Goal: Information Seeking & Learning: Learn about a topic

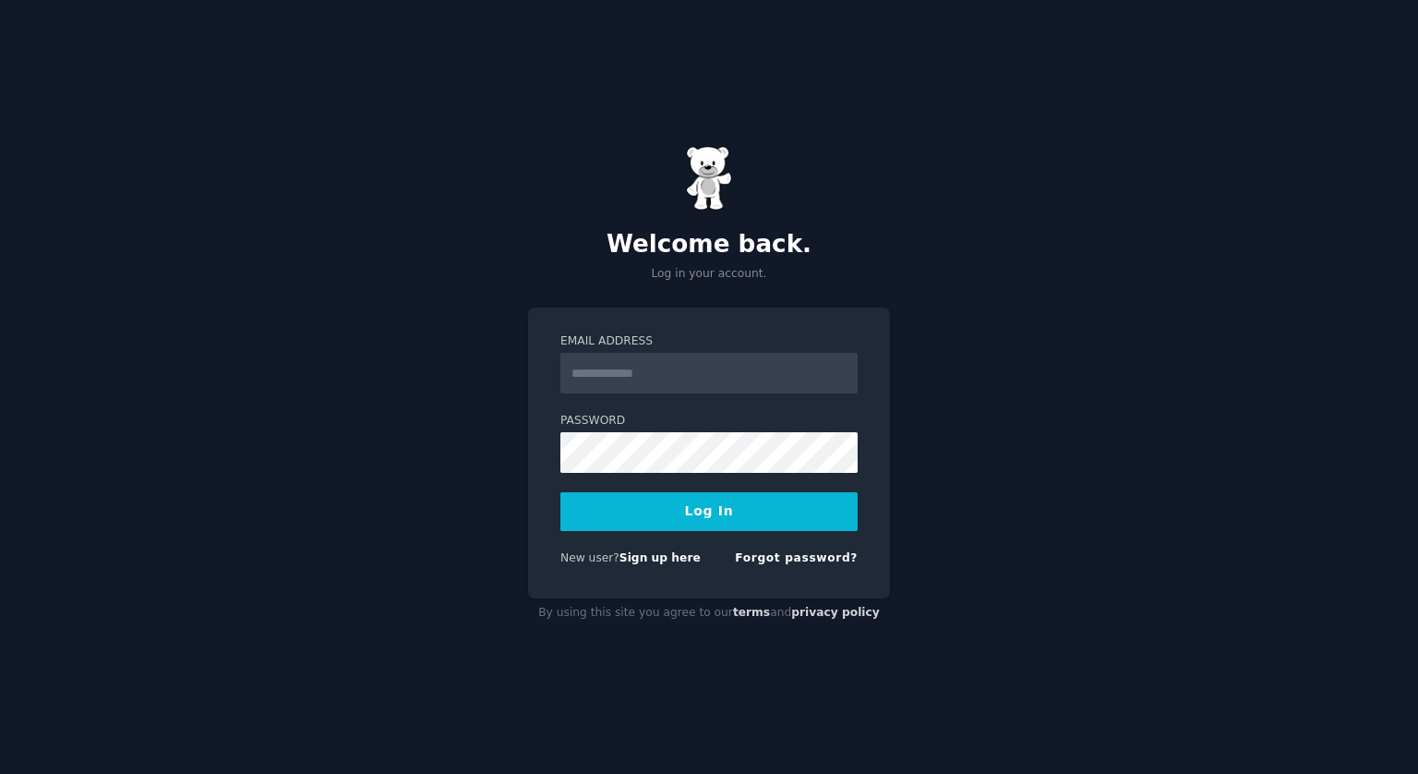
click at [662, 353] on input "Email Address" at bounding box center [709, 373] width 297 height 41
click at [664, 379] on input "Email Address" at bounding box center [709, 373] width 297 height 41
click at [0, 773] on com-1password-button at bounding box center [0, 774] width 0 height 0
click at [680, 377] on input "Email Address" at bounding box center [709, 373] width 297 height 41
type input "**********"
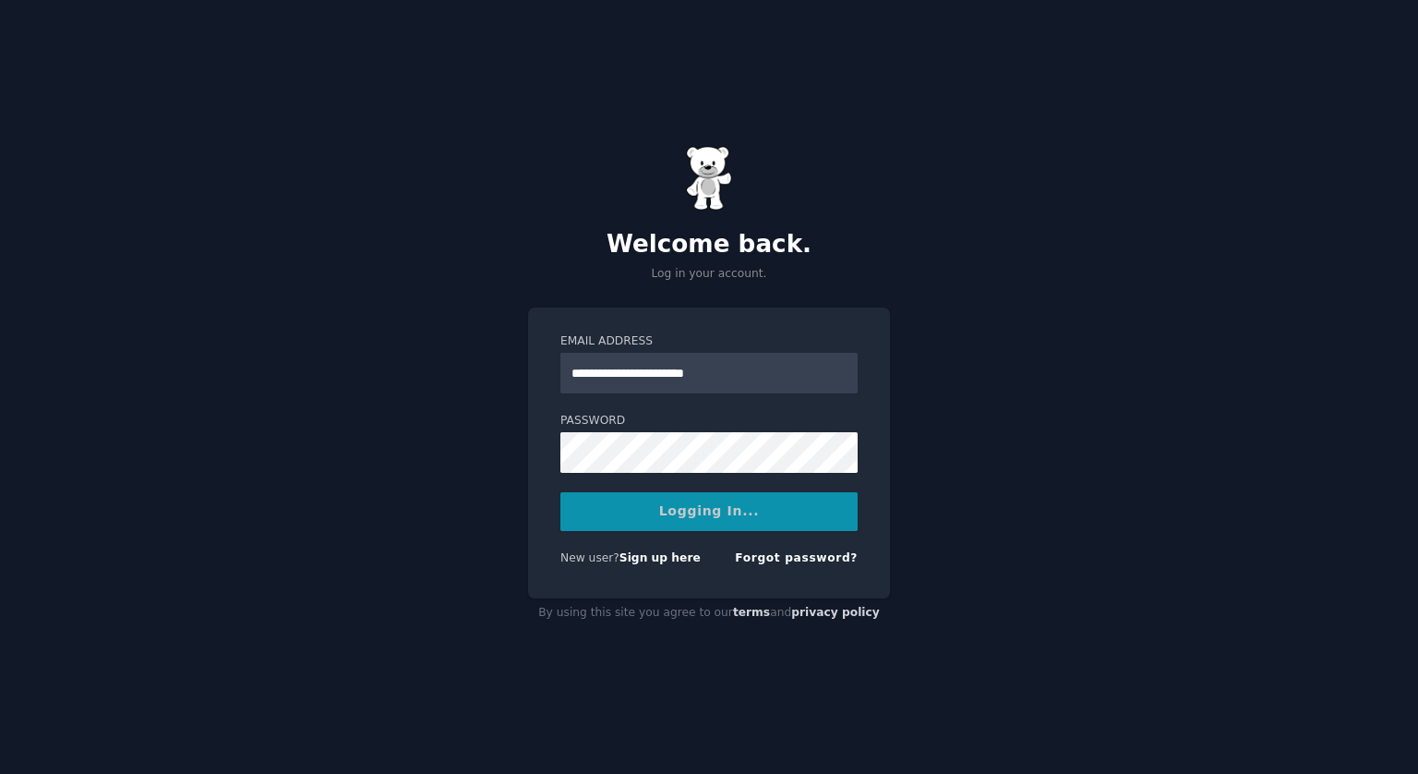
click at [689, 515] on div "Logging In..." at bounding box center [709, 511] width 297 height 39
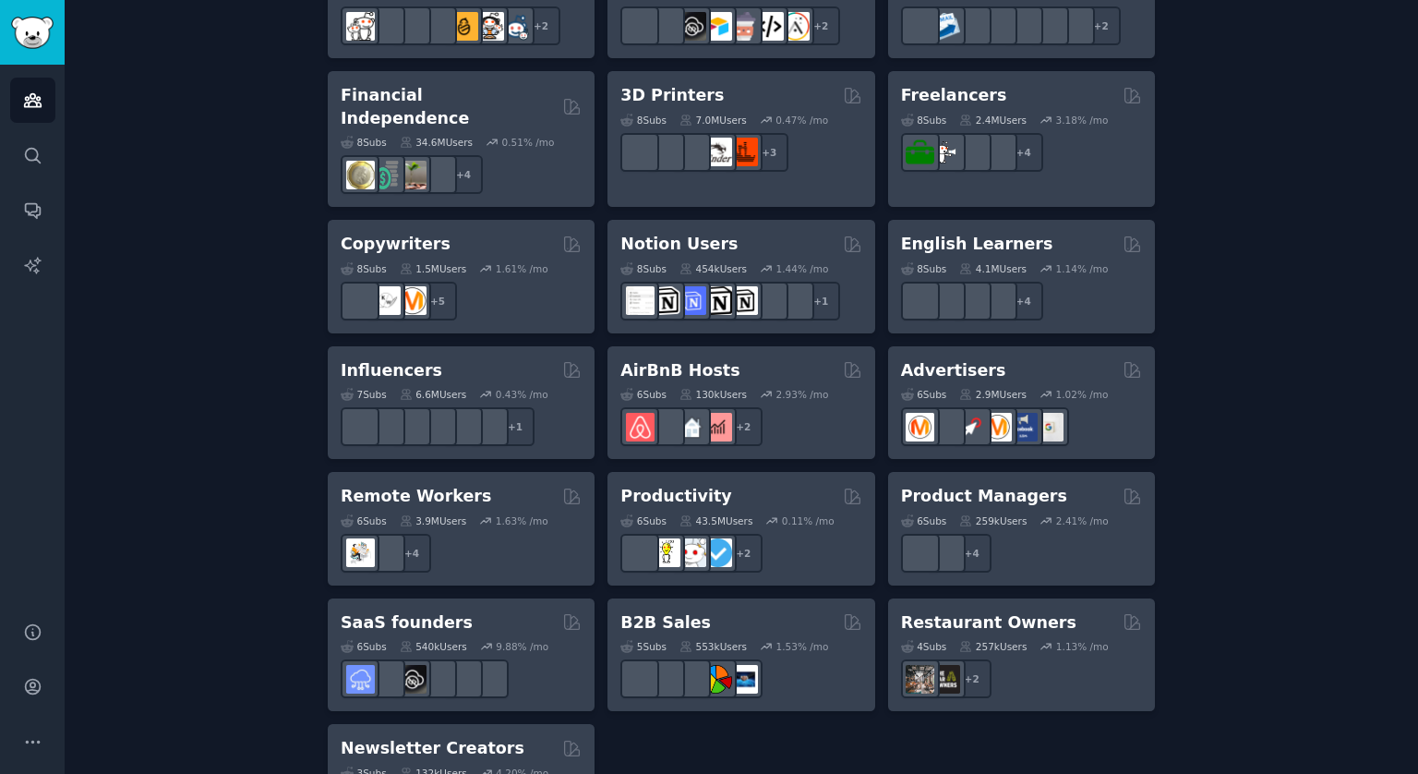
scroll to position [1293, 0]
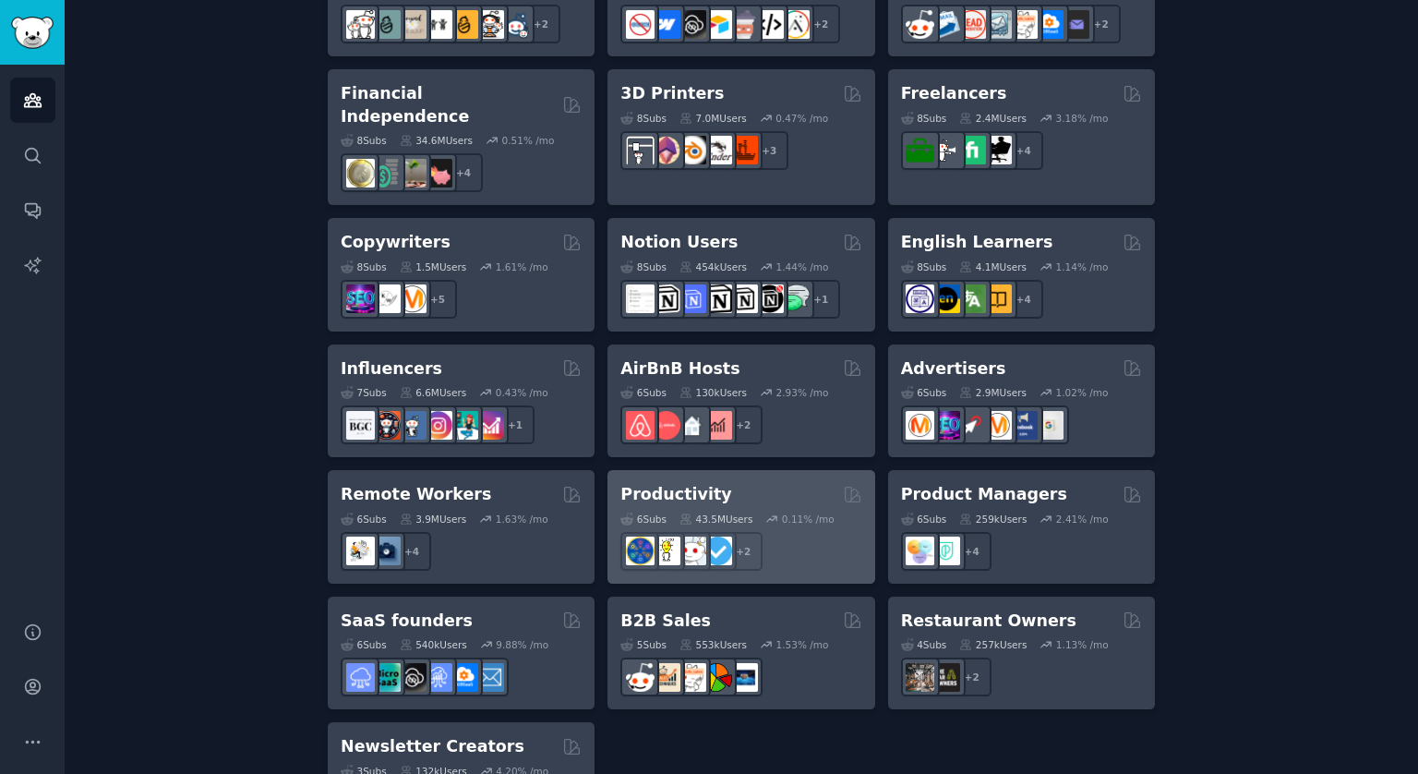
click at [721, 506] on div "6 Sub s 43.5M Users 0.11 % /mo + 2" at bounding box center [741, 538] width 241 height 65
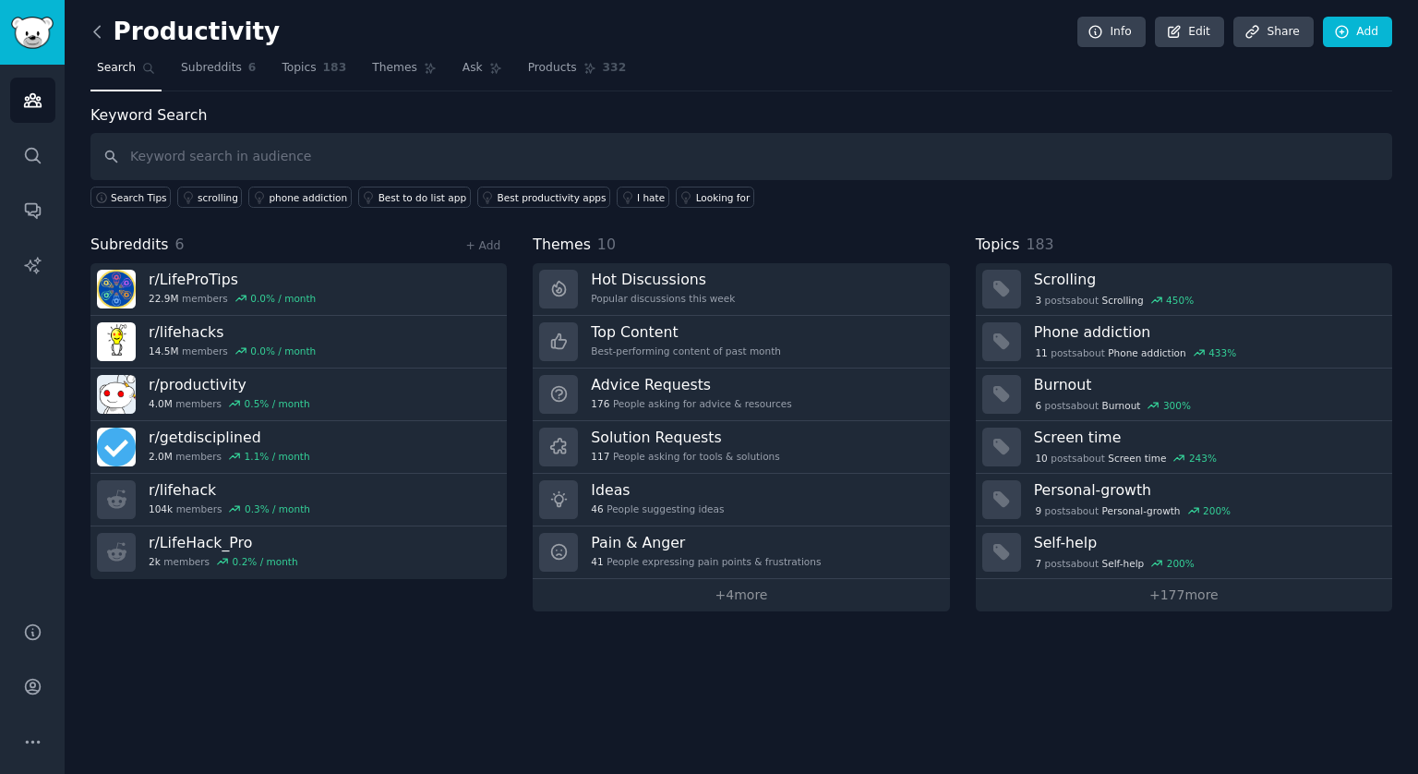
click at [92, 31] on icon at bounding box center [97, 31] width 19 height 19
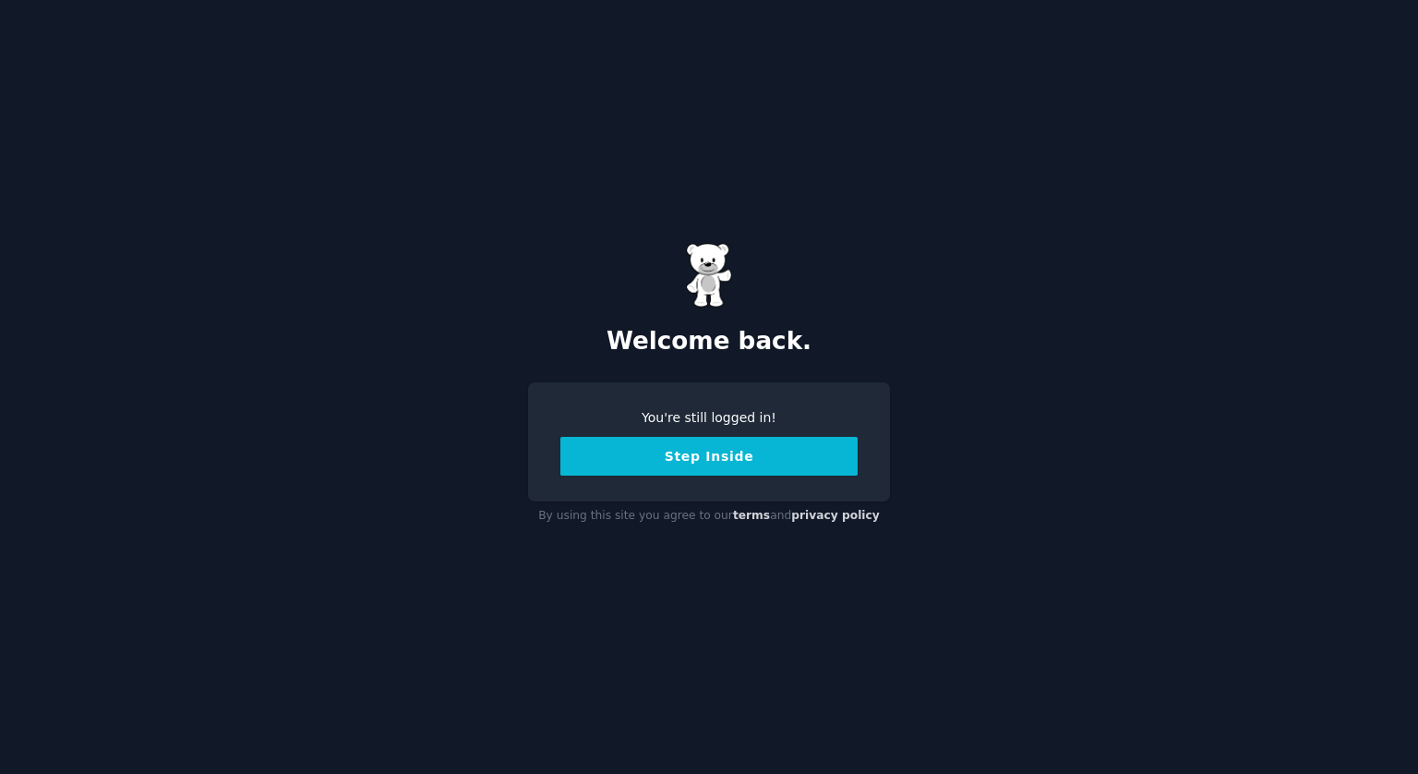
click at [735, 464] on button "Step Inside" at bounding box center [709, 456] width 297 height 39
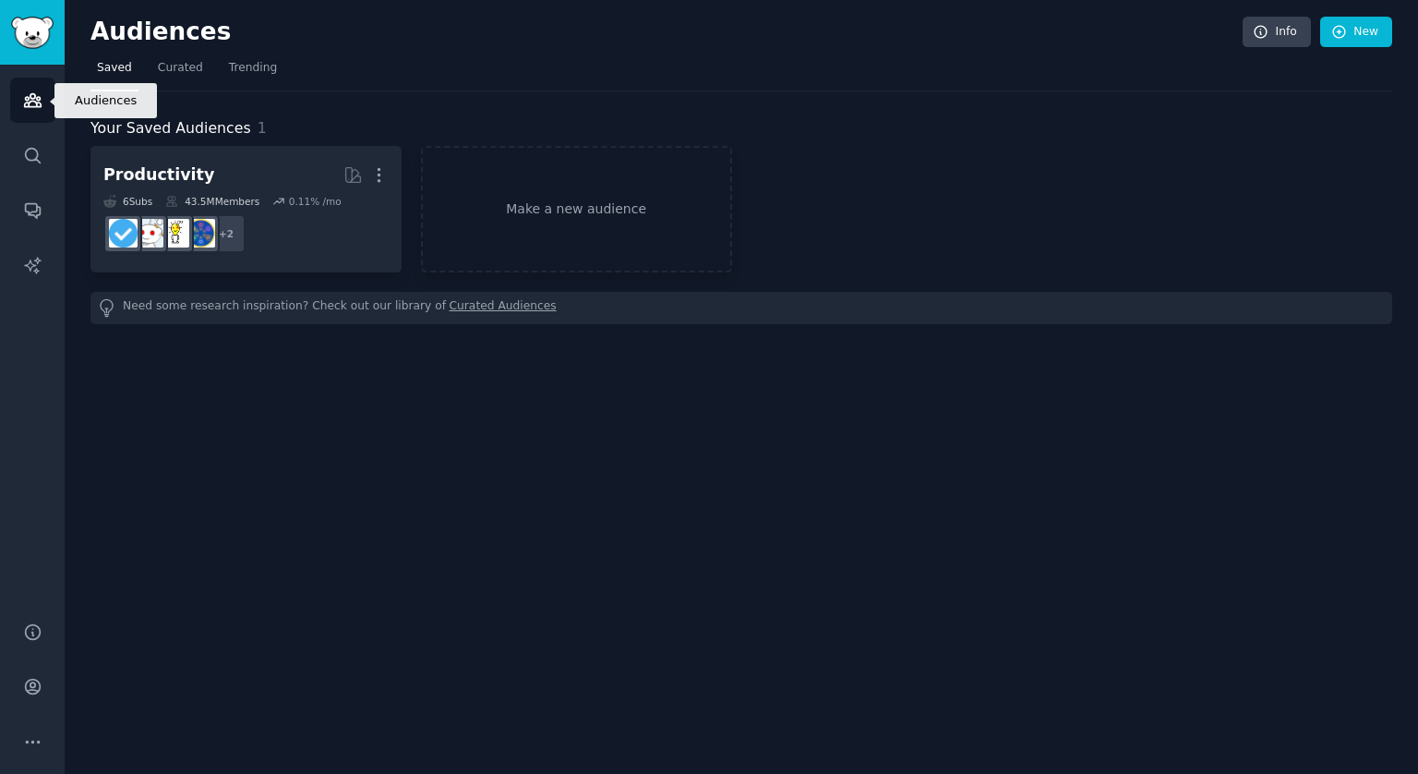
click at [18, 109] on link "Audiences" at bounding box center [32, 100] width 45 height 45
click at [26, 108] on icon "Sidebar" at bounding box center [32, 100] width 19 height 19
click at [256, 67] on span "Trending" at bounding box center [253, 68] width 48 height 17
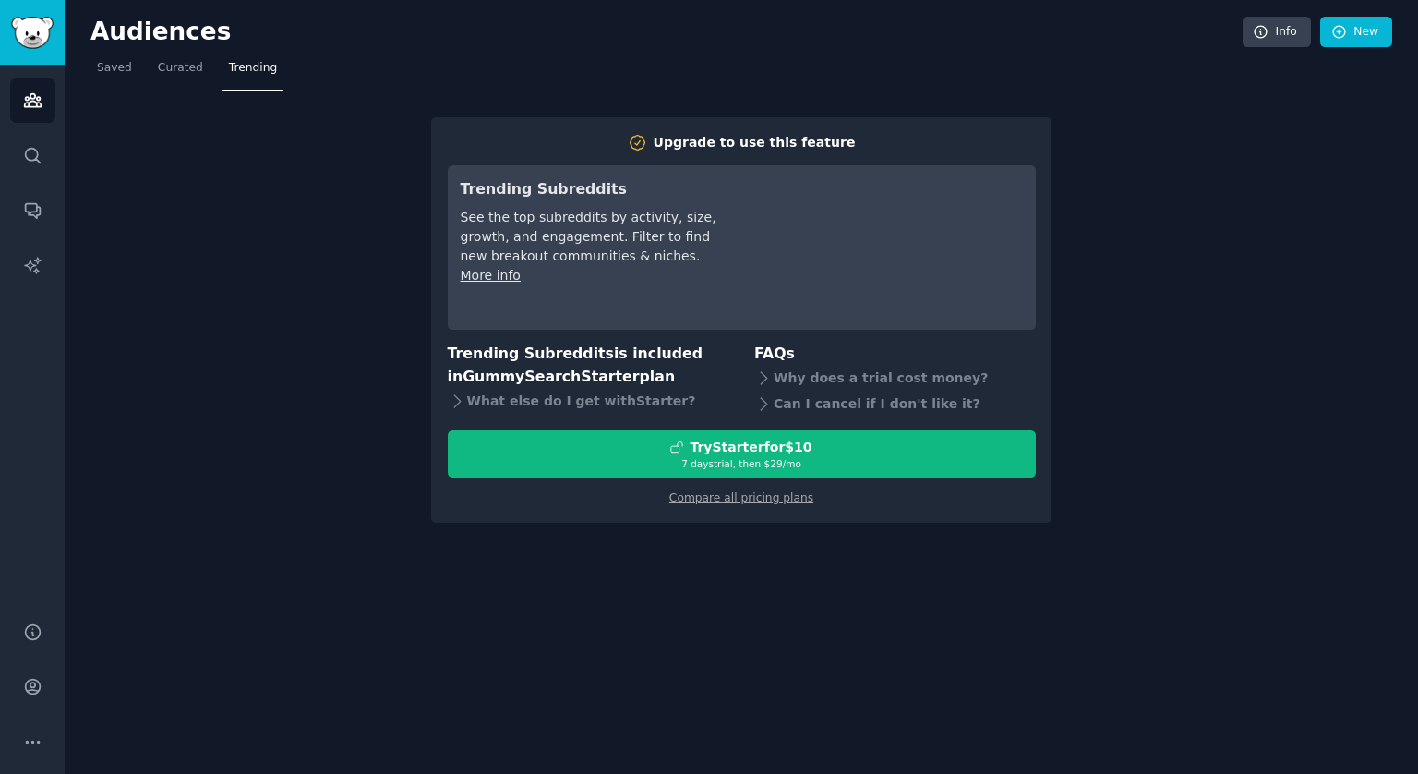
click at [142, 66] on nav "Saved Curated Trending" at bounding box center [742, 73] width 1302 height 38
click at [164, 66] on span "Curated" at bounding box center [180, 68] width 45 height 17
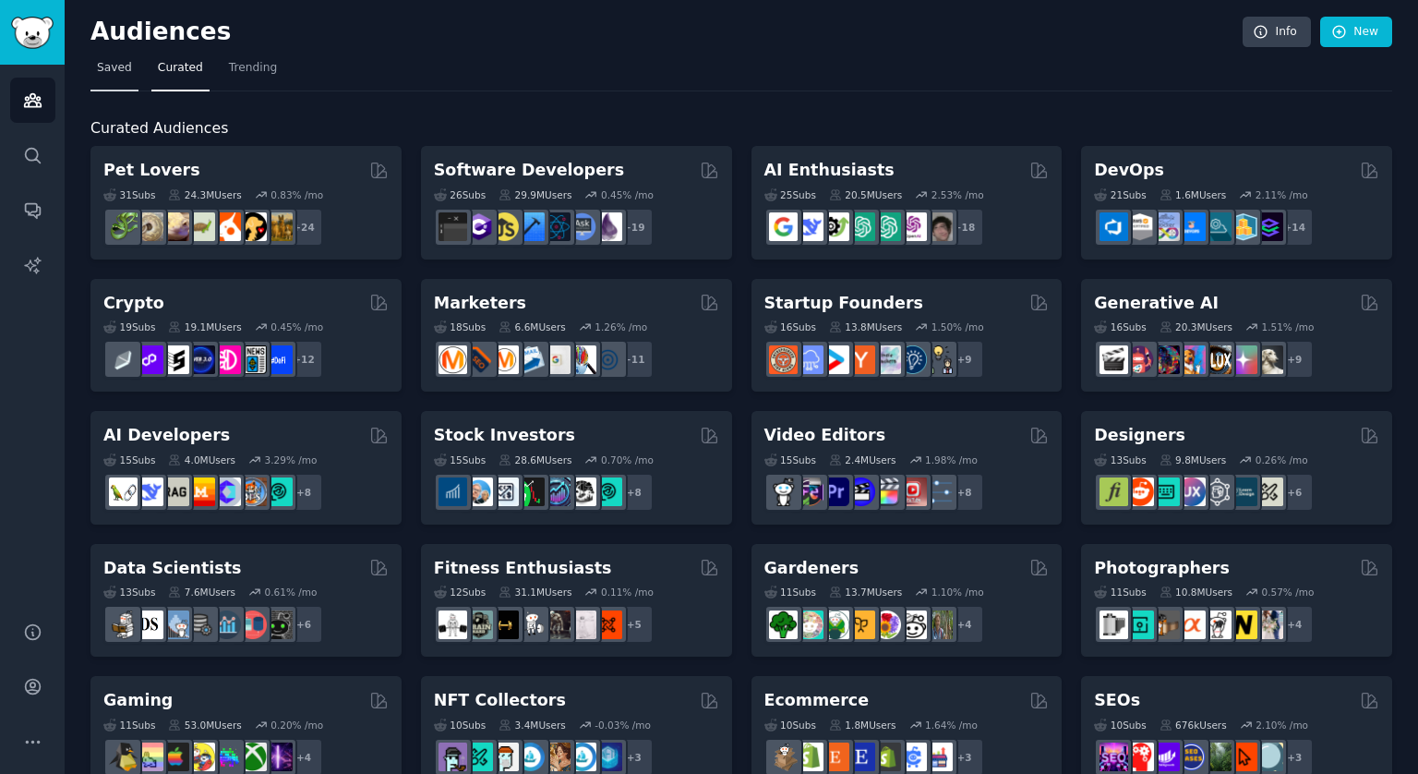
click at [116, 68] on span "Saved" at bounding box center [114, 68] width 35 height 17
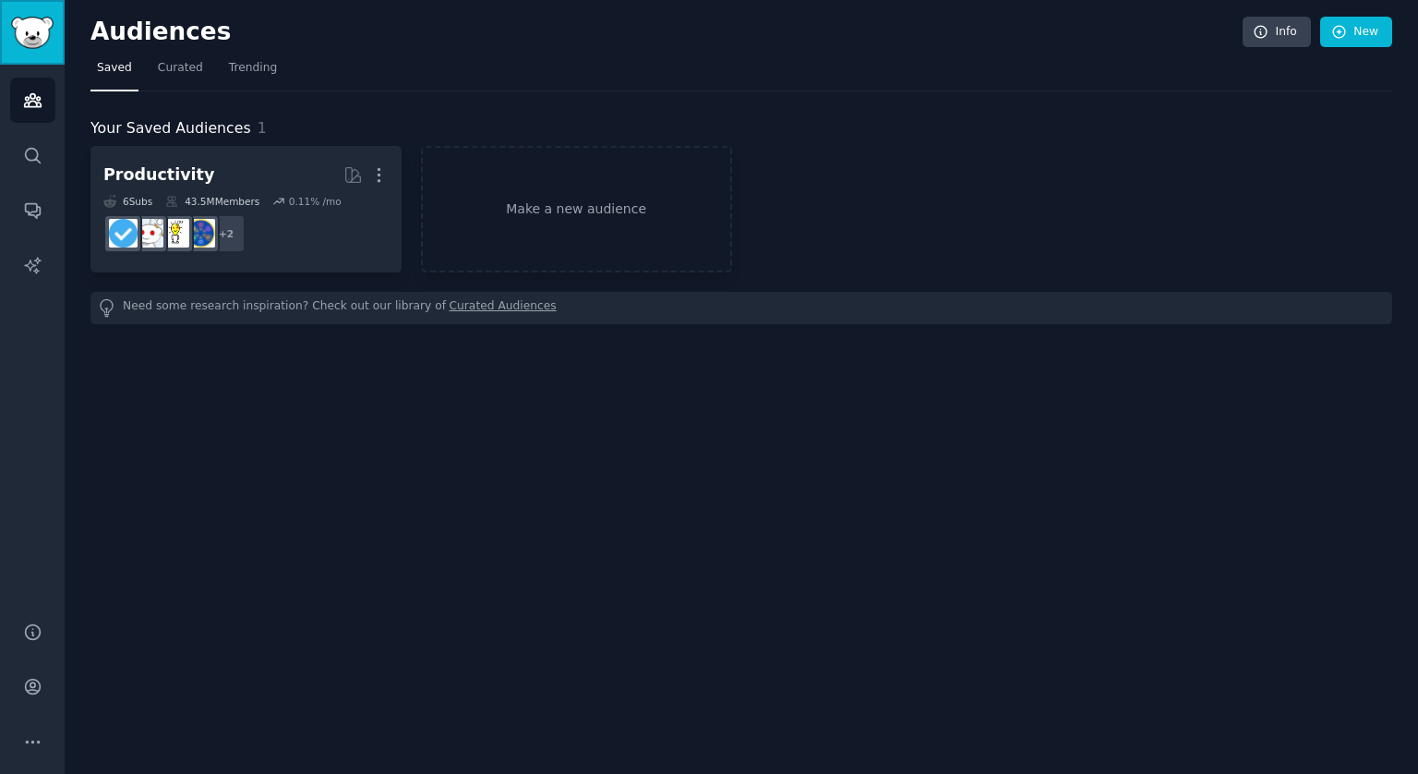
click at [30, 35] on img "Sidebar" at bounding box center [32, 33] width 42 height 32
click at [21, 161] on link "Search" at bounding box center [32, 155] width 45 height 45
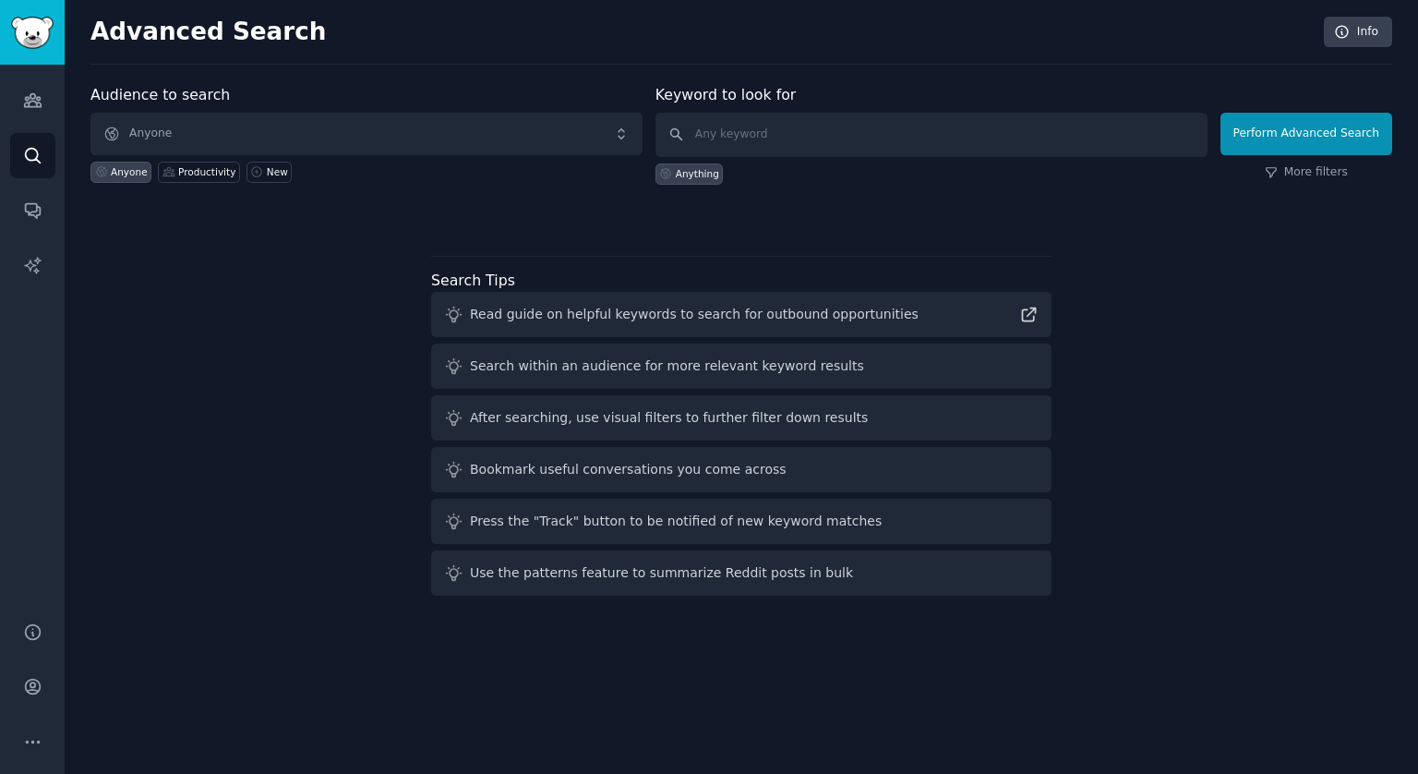
click at [240, 23] on h2 "Advanced Search" at bounding box center [703, 33] width 1224 height 30
click at [31, 107] on icon "Sidebar" at bounding box center [32, 100] width 17 height 13
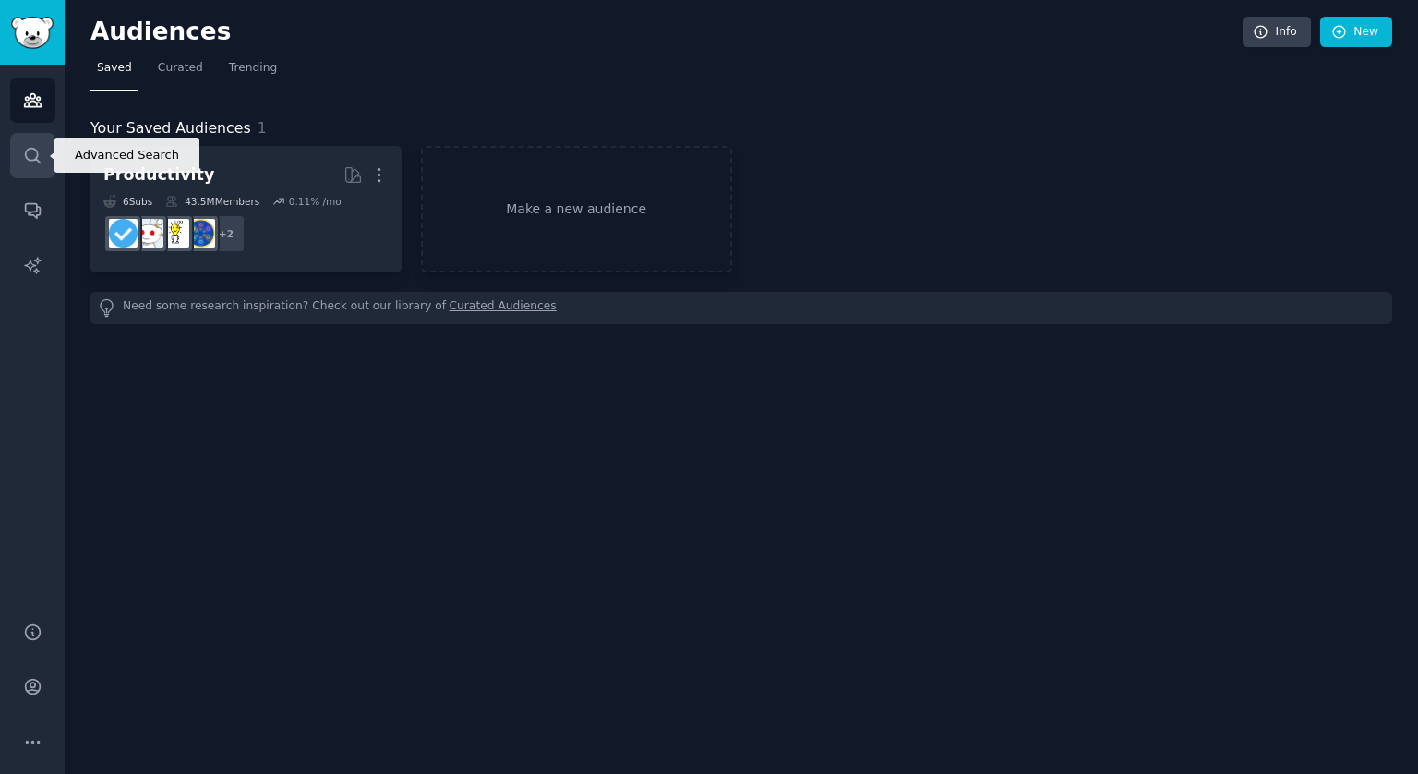
click at [37, 160] on icon "Sidebar" at bounding box center [32, 155] width 15 height 15
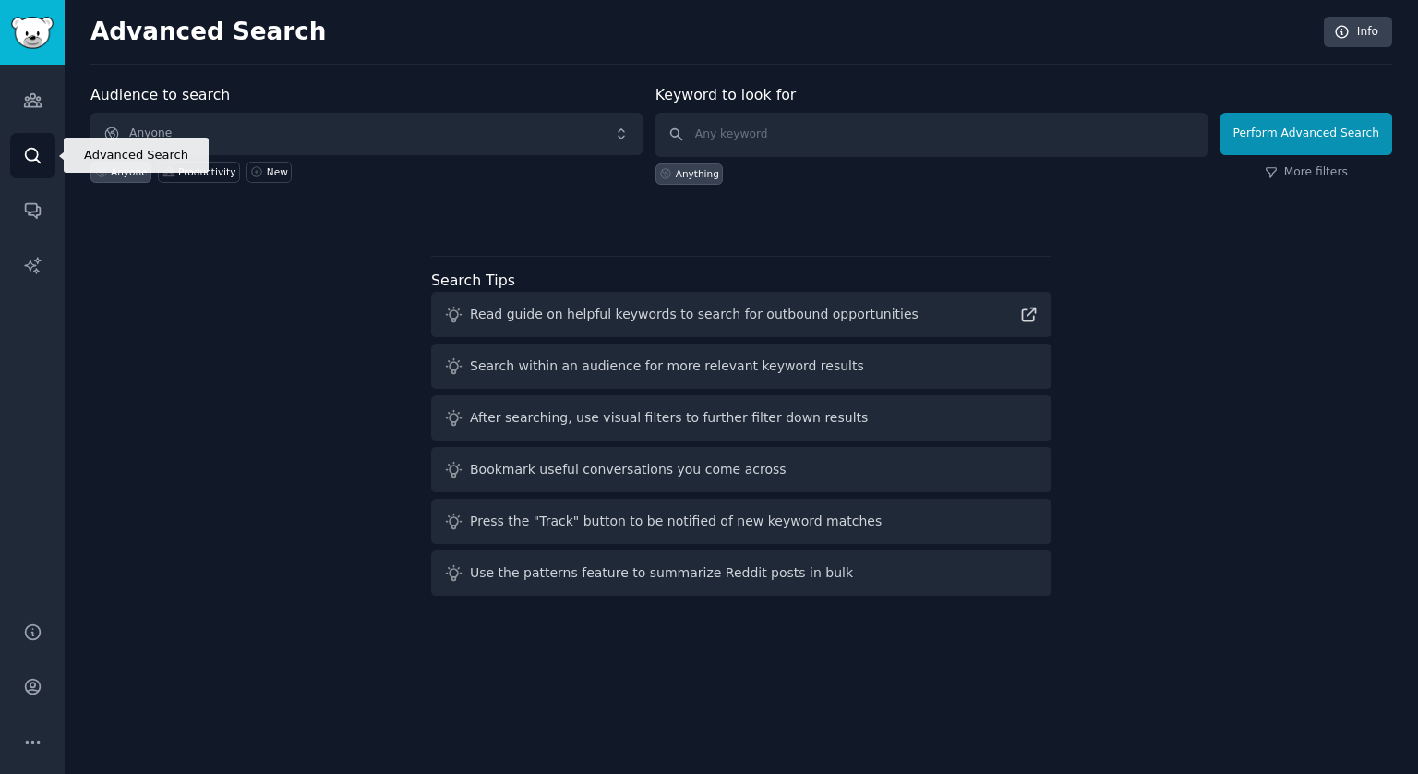
click at [37, 160] on icon "Sidebar" at bounding box center [32, 155] width 15 height 15
click at [33, 94] on icon "Sidebar" at bounding box center [32, 100] width 19 height 19
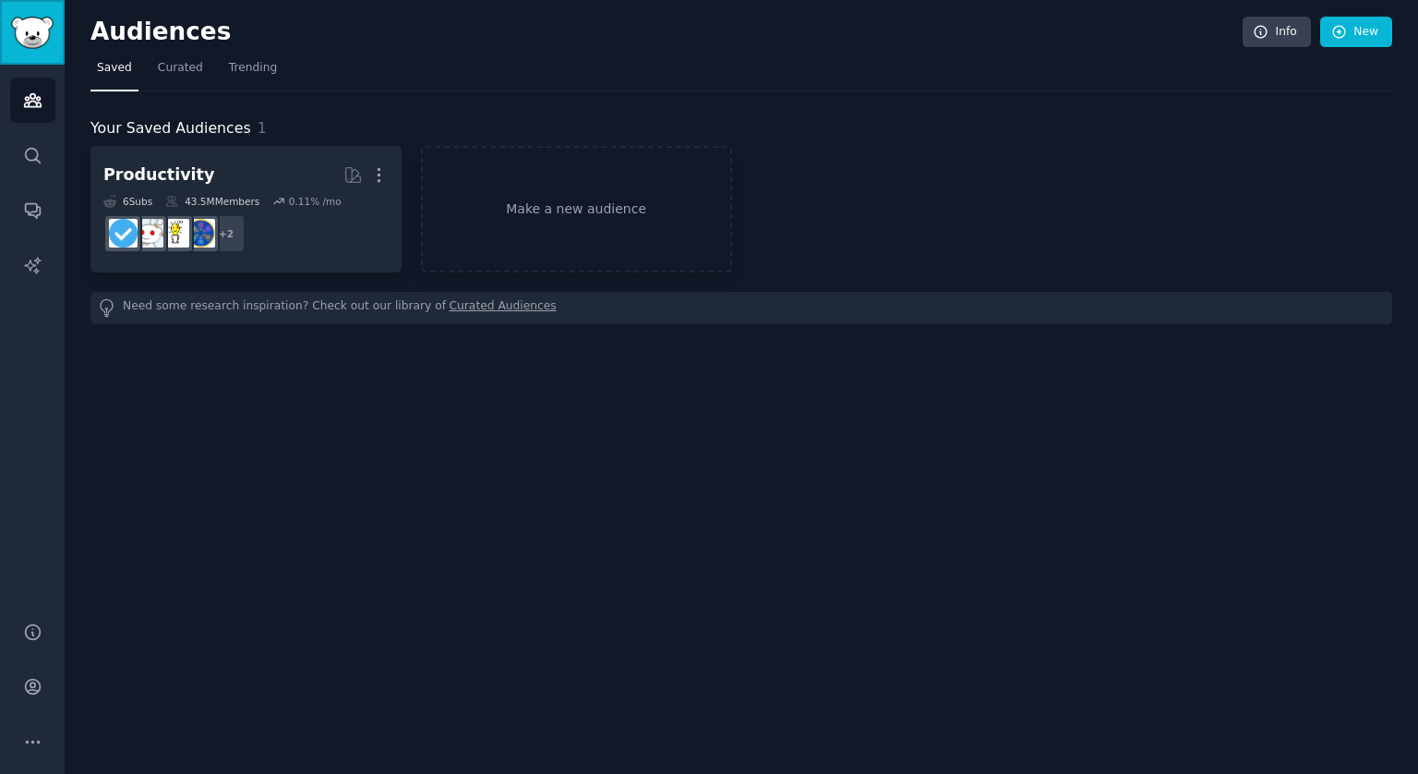
click at [30, 37] on img "Sidebar" at bounding box center [32, 33] width 42 height 32
click at [166, 67] on span "Curated" at bounding box center [180, 68] width 45 height 17
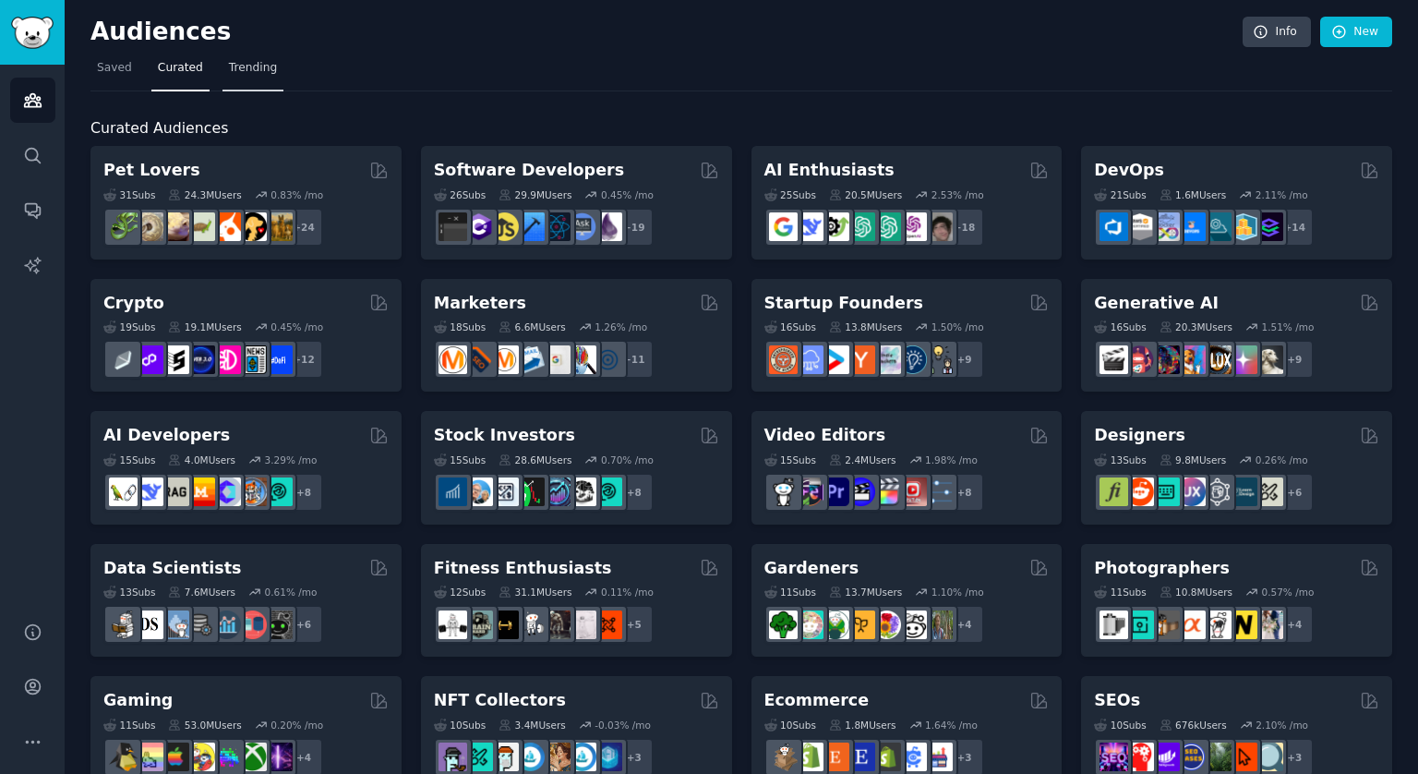
click at [259, 66] on span "Trending" at bounding box center [253, 68] width 48 height 17
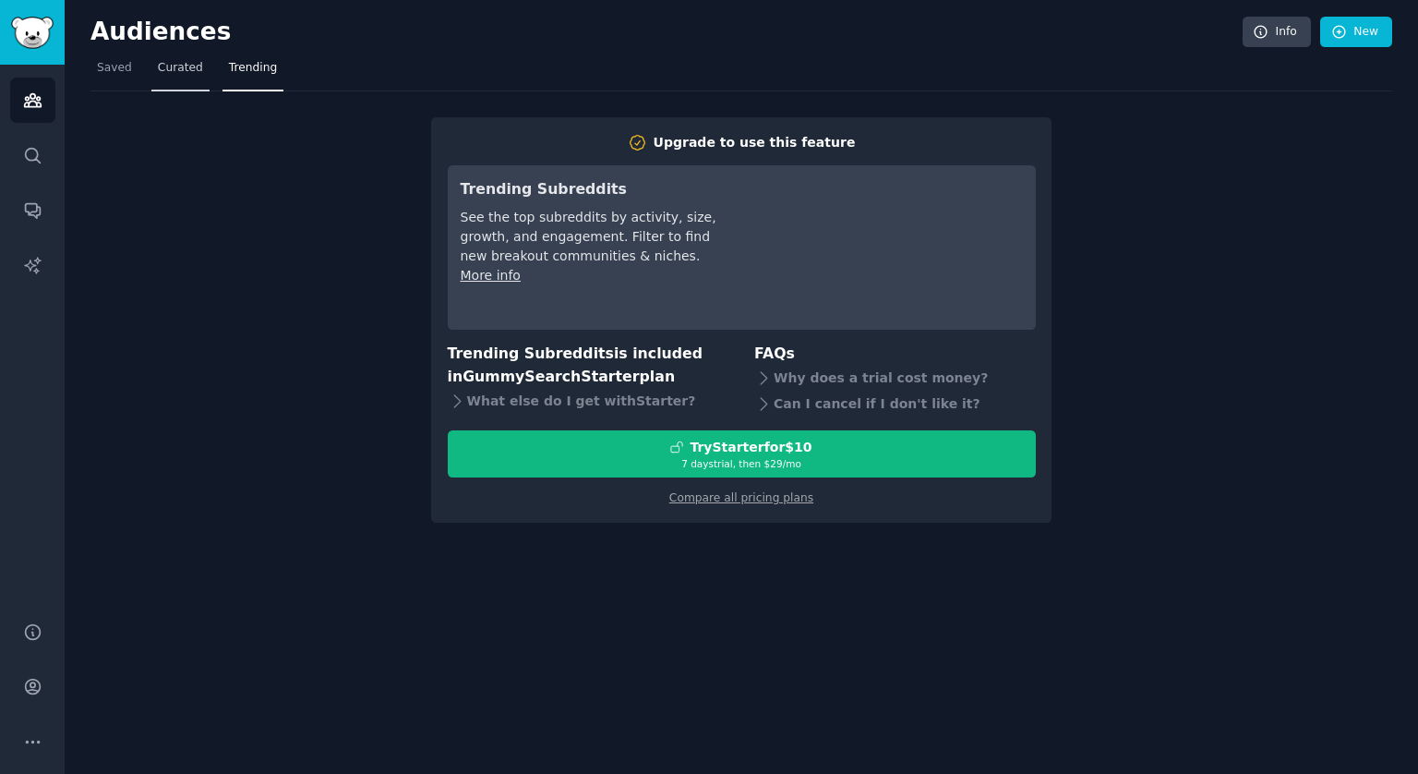
click at [174, 68] on span "Curated" at bounding box center [180, 68] width 45 height 17
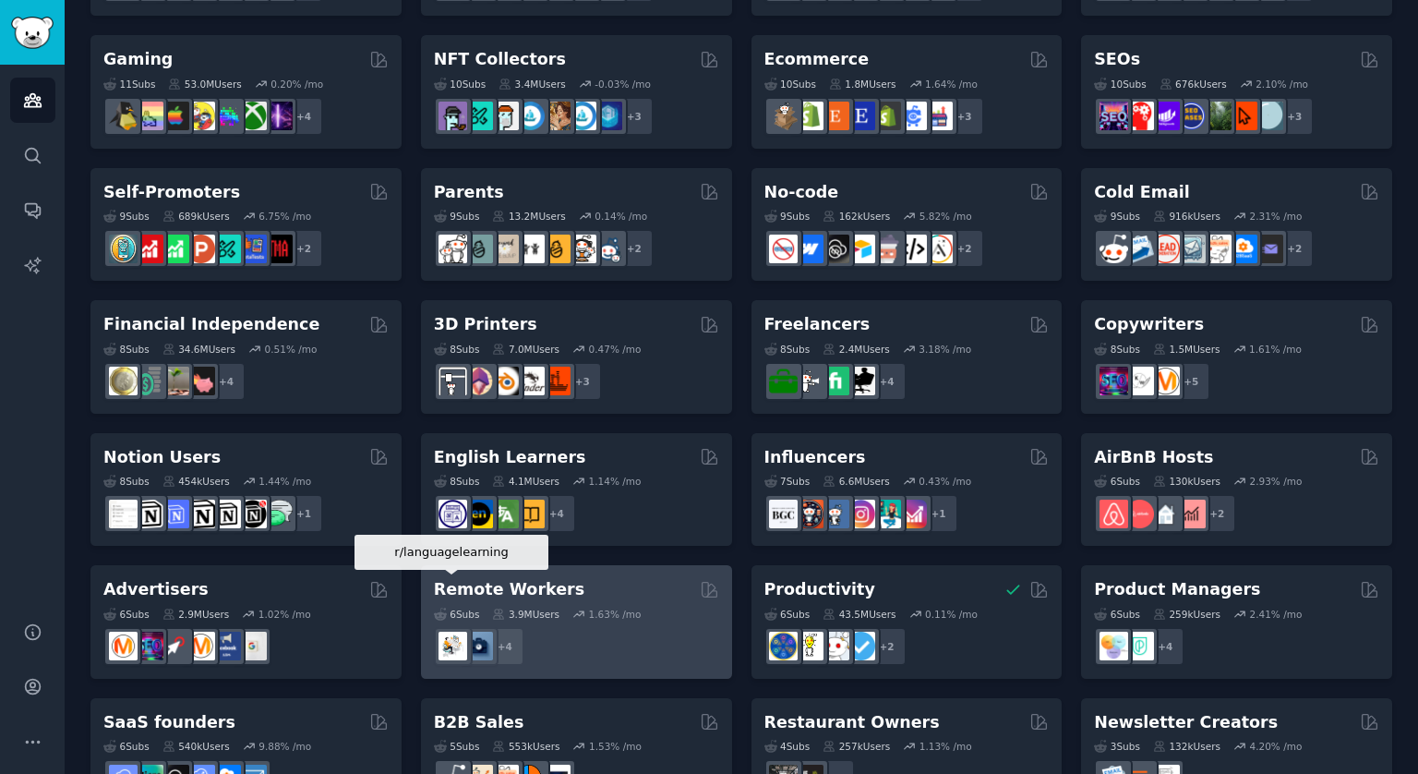
scroll to position [703, 0]
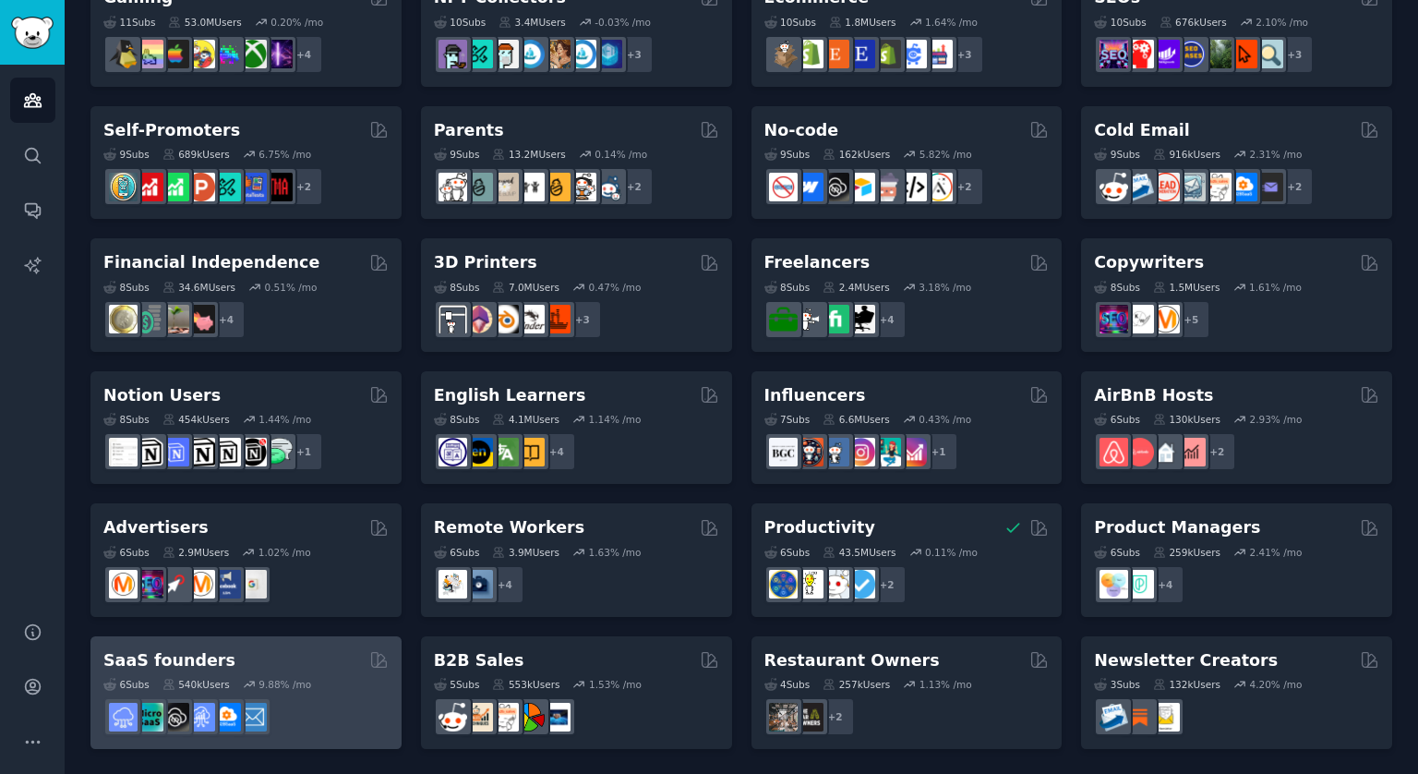
click at [292, 668] on div "SaaS founders" at bounding box center [245, 660] width 285 height 23
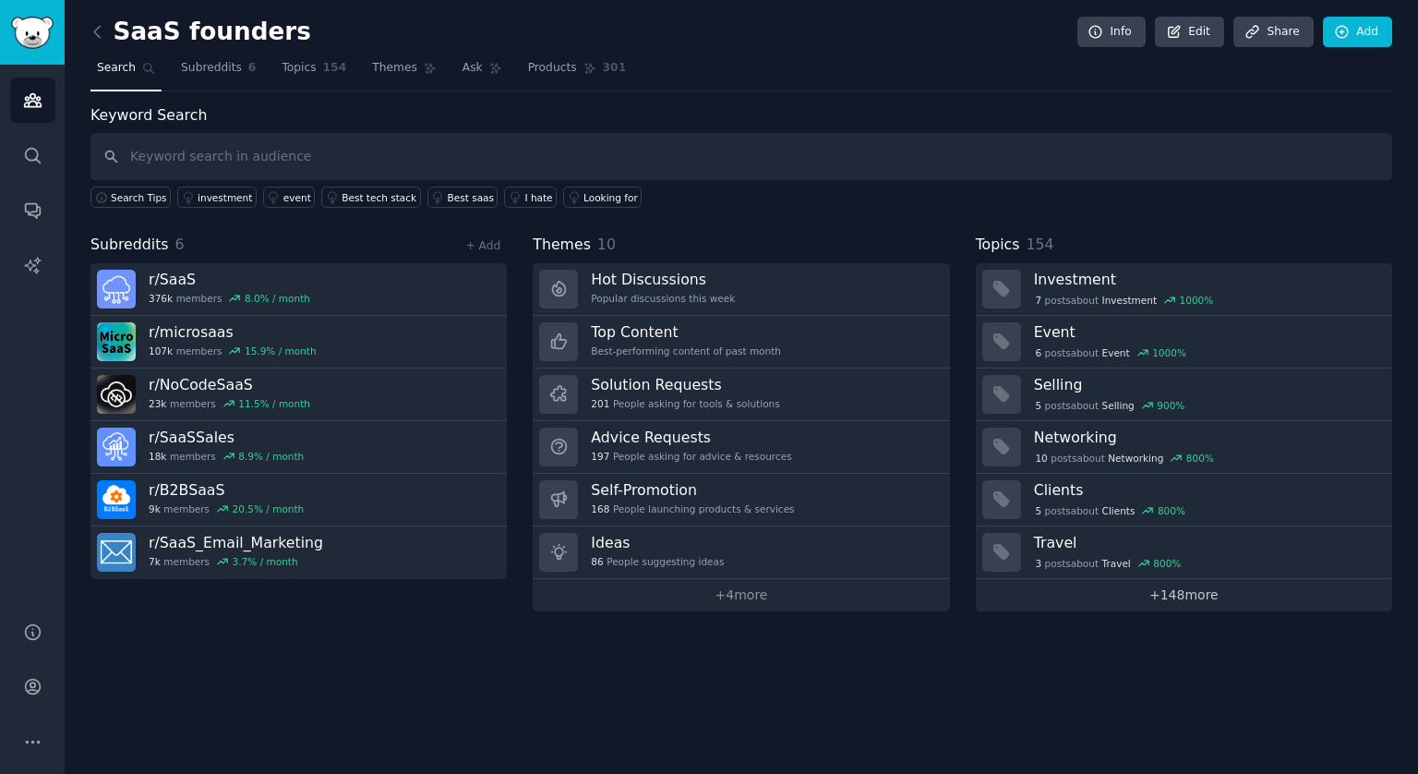
click at [1192, 600] on link "+ 148 more" at bounding box center [1184, 595] width 416 height 32
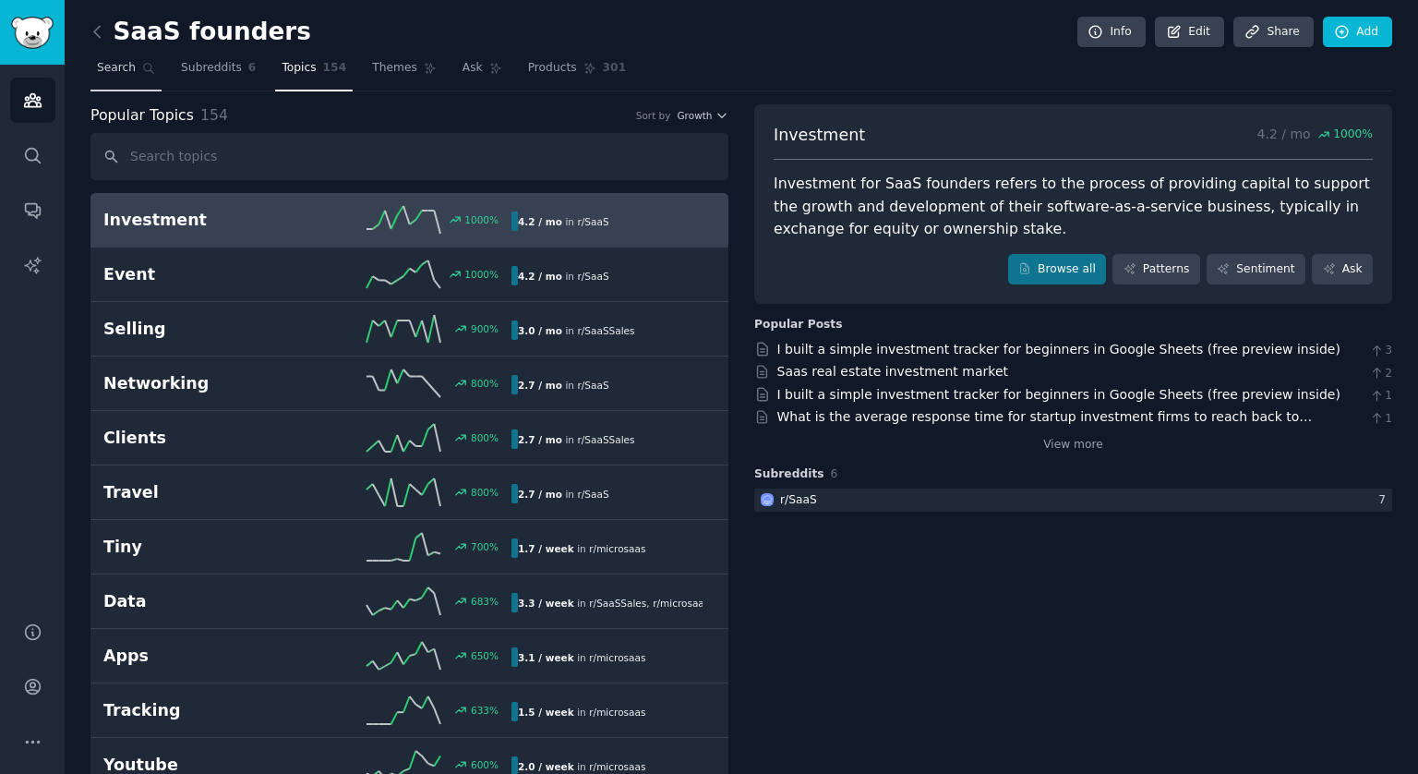
click at [135, 78] on link "Search" at bounding box center [126, 73] width 71 height 38
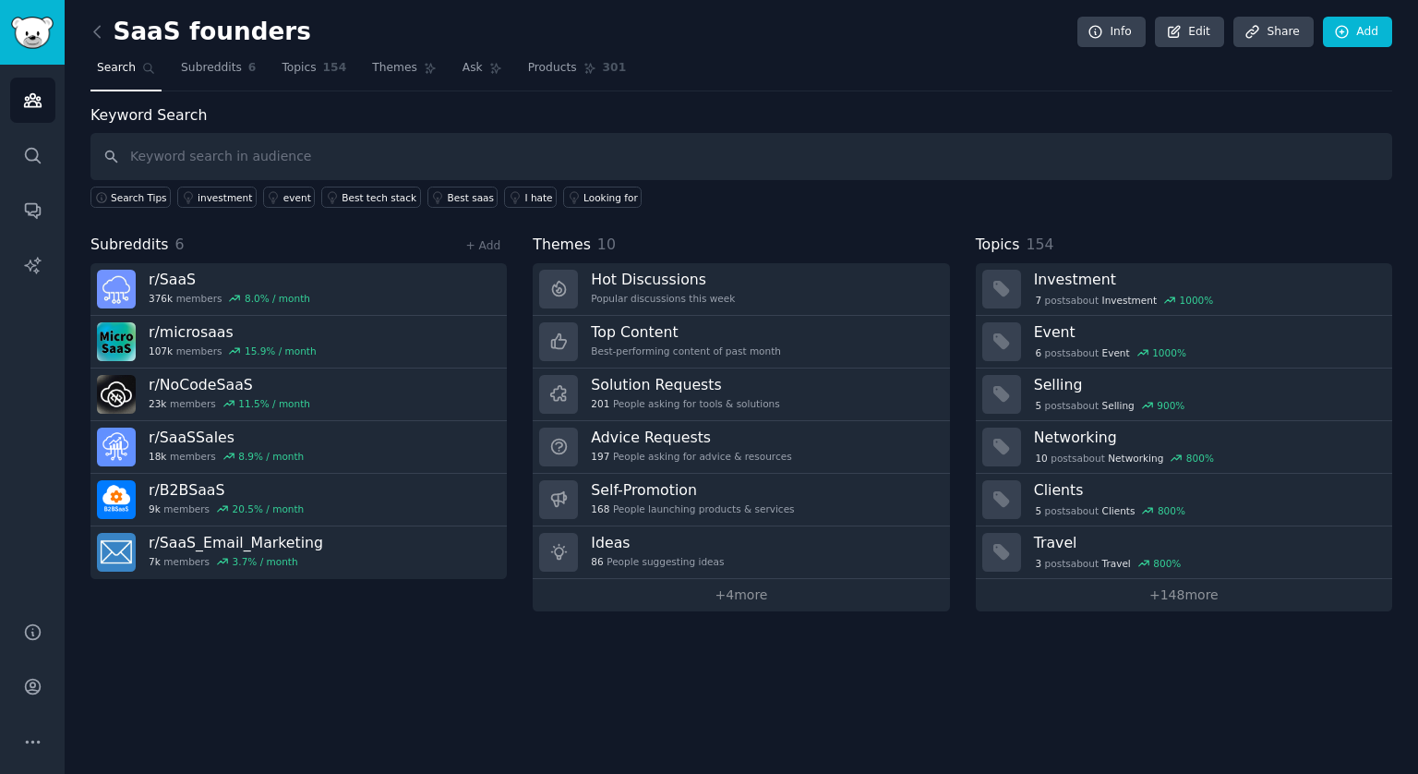
click at [960, 56] on nav "Search Subreddits 6 Topics 154 Themes Ask Products 301" at bounding box center [742, 73] width 1302 height 38
